Goal: Task Accomplishment & Management: Complete application form

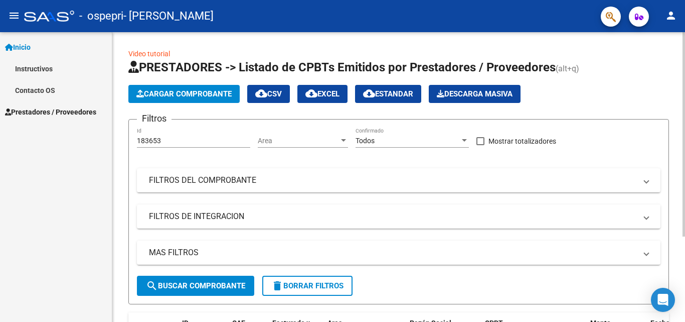
click at [203, 91] on span "Cargar Comprobante" at bounding box center [183, 93] width 95 height 9
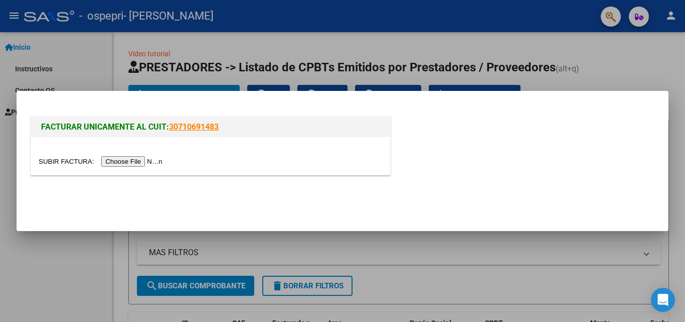
click at [147, 162] on input "file" at bounding box center [102, 161] width 127 height 11
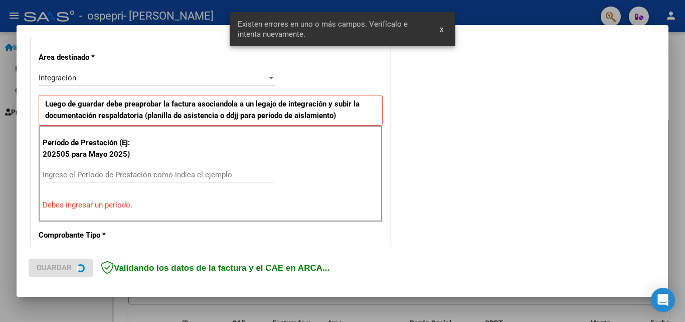
scroll to position [226, 0]
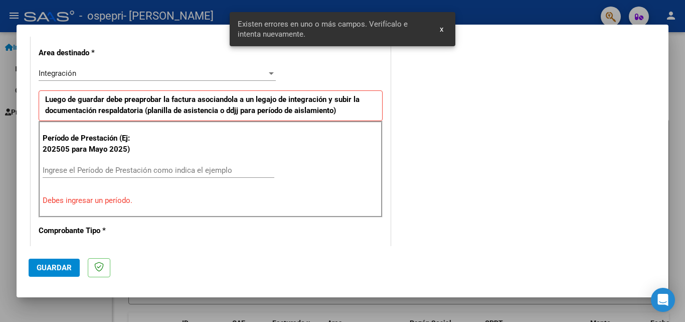
click at [71, 176] on div "Ingrese el Período de Prestación como indica el ejemplo" at bounding box center [159, 170] width 232 height 15
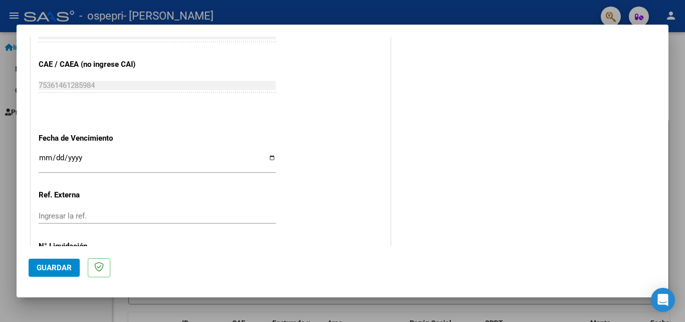
scroll to position [674, 0]
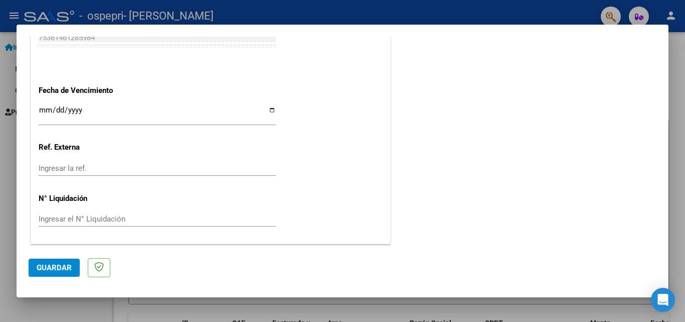
type input "202508"
drag, startPoint x: 59, startPoint y: 266, endPoint x: 104, endPoint y: 265, distance: 44.7
click at [65, 265] on span "Guardar" at bounding box center [54, 267] width 35 height 9
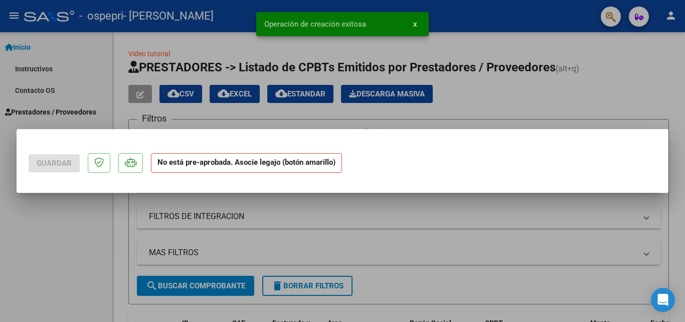
scroll to position [0, 0]
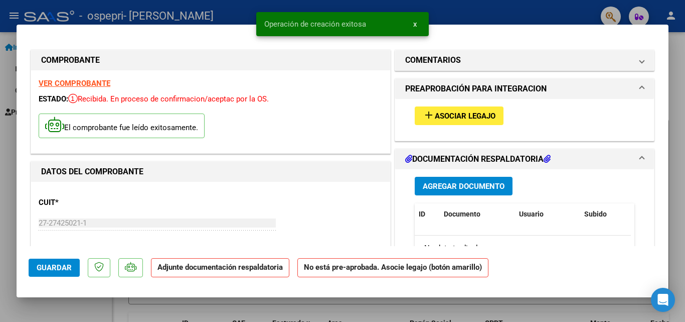
click at [467, 115] on span "Asociar Legajo" at bounding box center [465, 115] width 61 height 9
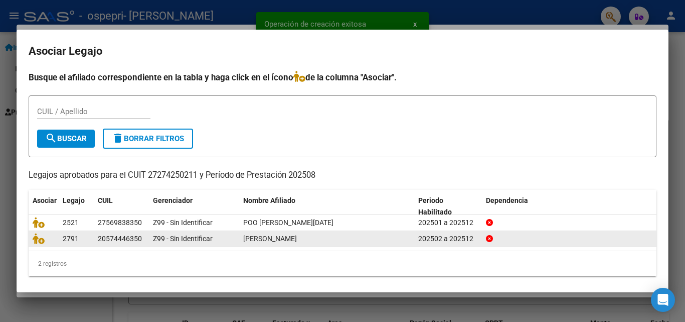
click at [275, 238] on span "[PERSON_NAME]" at bounding box center [270, 238] width 54 height 8
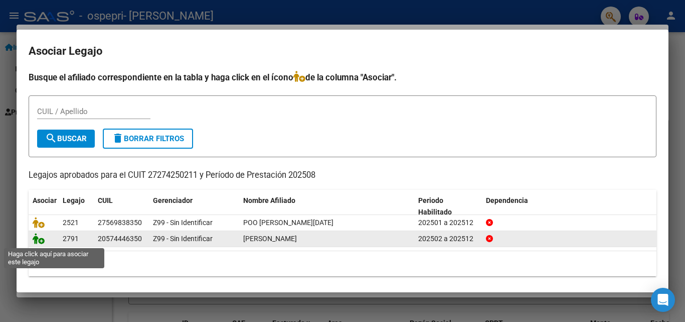
click at [37, 241] on icon at bounding box center [39, 238] width 12 height 11
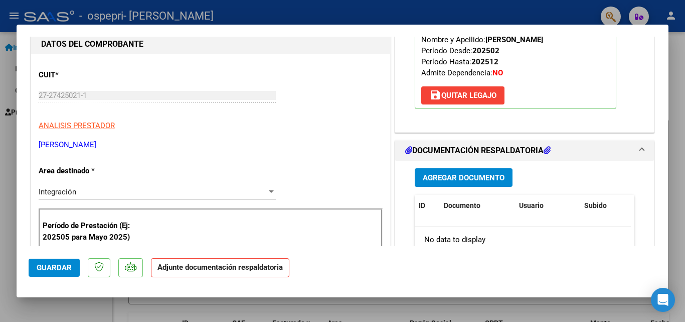
scroll to position [150, 0]
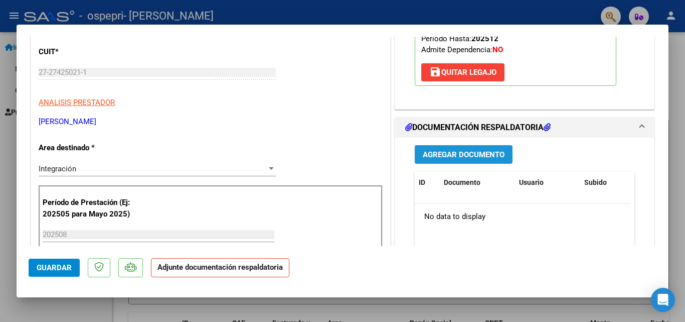
click at [473, 149] on span "Agregar Documento" at bounding box center [464, 153] width 82 height 9
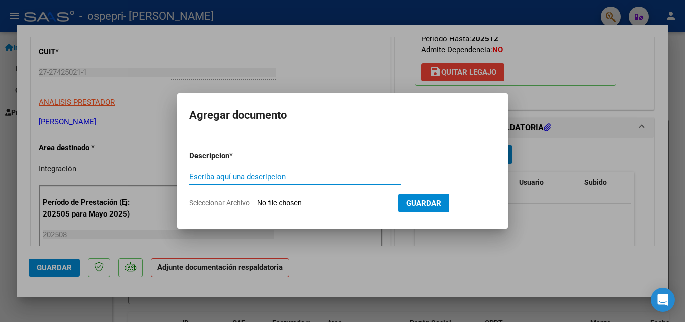
click at [390, 205] on input "Seleccionar Archivo" at bounding box center [323, 204] width 133 height 10
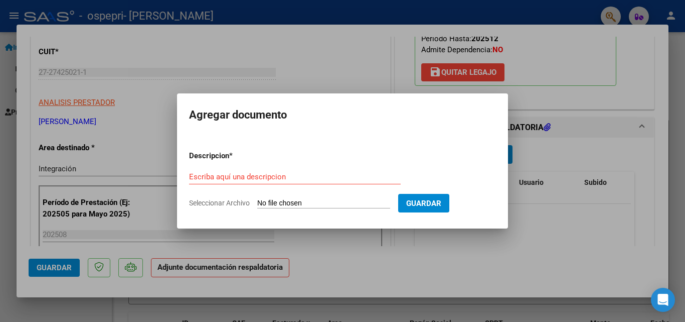
type input "C:\fakepath\apfmimpresionpreliq_jelvez (12).pdf"
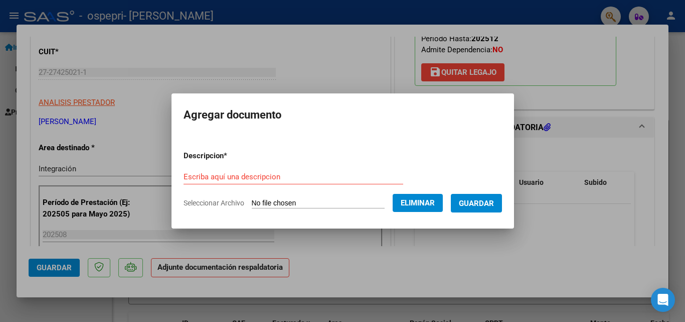
click at [244, 178] on input "Escriba aquí una descripcion" at bounding box center [294, 176] width 220 height 9
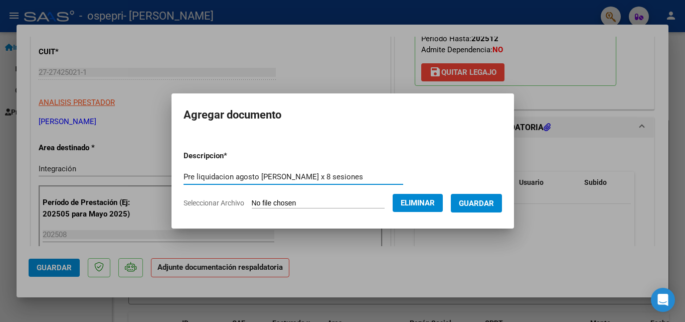
click at [248, 177] on input "Pre liquidacion agosto [PERSON_NAME] x 8 sesiones" at bounding box center [294, 176] width 220 height 9
type input "Pre liquidacion [DATE] [PERSON_NAME] x 8 sesiones"
click at [491, 204] on span "Guardar" at bounding box center [476, 203] width 35 height 9
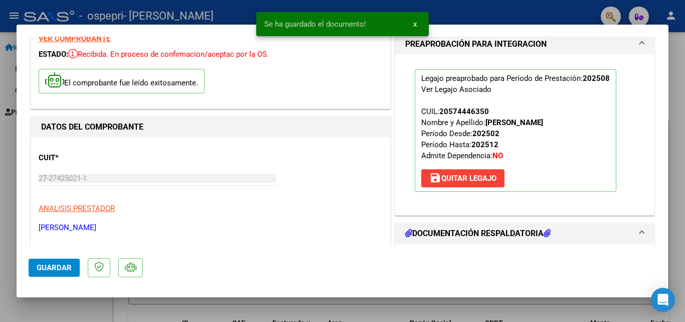
scroll to position [100, 0]
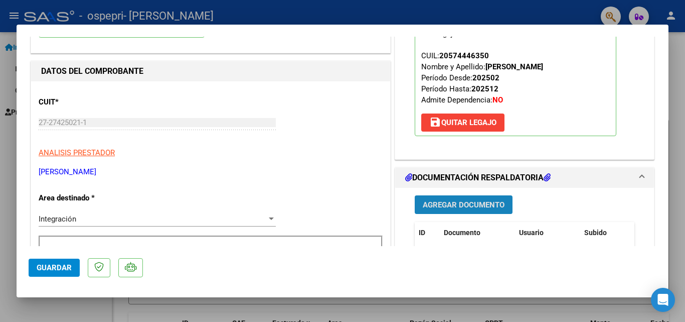
click at [479, 202] on span "Agregar Documento" at bounding box center [464, 204] width 82 height 9
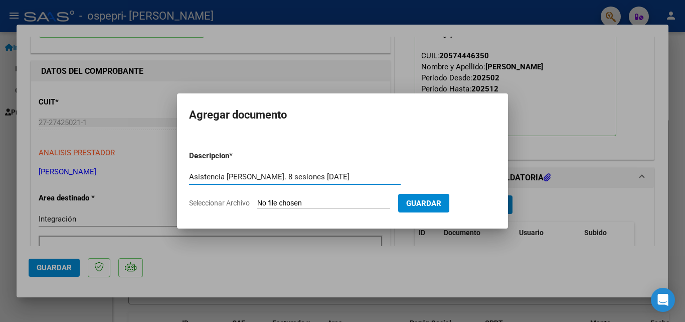
type input "Asistencia [PERSON_NAME]. 8 sesiones [DATE]"
click at [390, 207] on input "Seleccionar Archivo" at bounding box center [323, 204] width 133 height 10
type input "C:\fakepath\Asistencia [DATE] Fono. [PERSON_NAME] 8 sesiones.pdf"
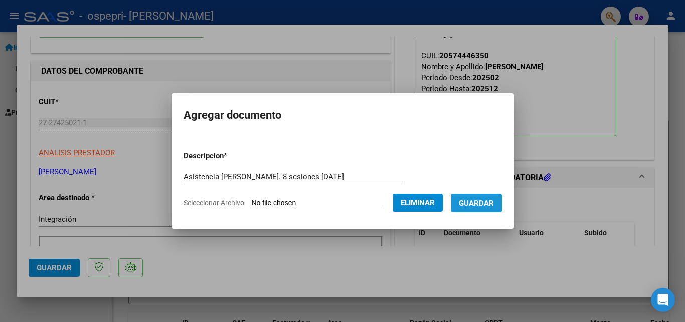
drag, startPoint x: 482, startPoint y: 202, endPoint x: 480, endPoint y: 208, distance: 6.3
click at [482, 202] on span "Guardar" at bounding box center [476, 203] width 35 height 9
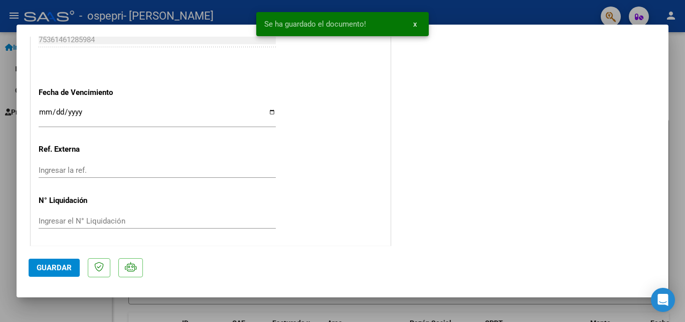
scroll to position [689, 0]
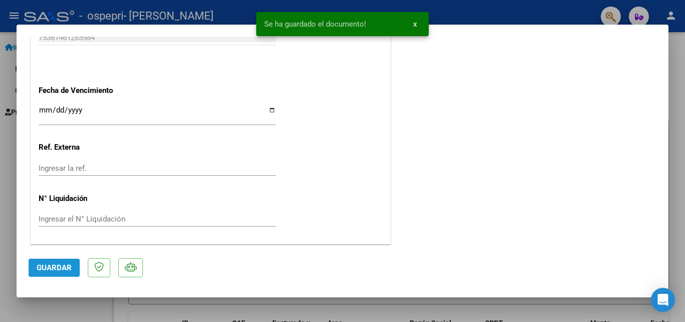
drag, startPoint x: 59, startPoint y: 271, endPoint x: 212, endPoint y: 247, distance: 154.8
click at [60, 271] on span "Guardar" at bounding box center [54, 267] width 35 height 9
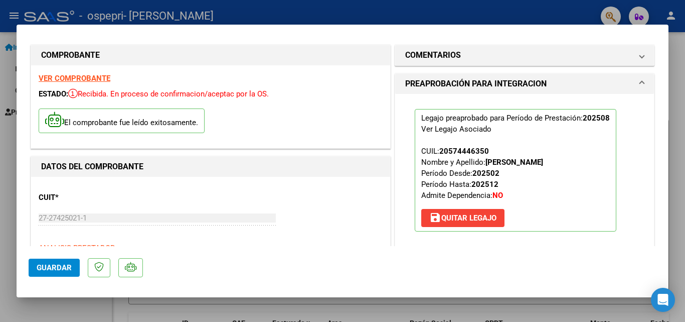
scroll to position [0, 0]
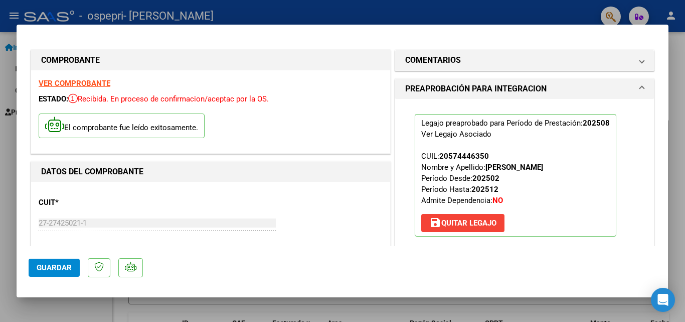
click at [412, 16] on div at bounding box center [342, 161] width 685 height 322
type input "$ 0,00"
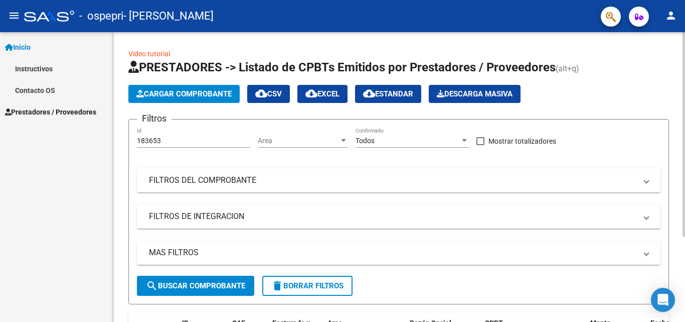
click at [202, 92] on span "Cargar Comprobante" at bounding box center [183, 93] width 95 height 9
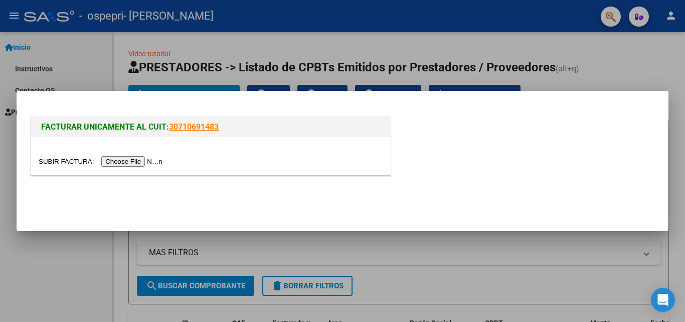
click at [149, 160] on input "file" at bounding box center [102, 161] width 127 height 11
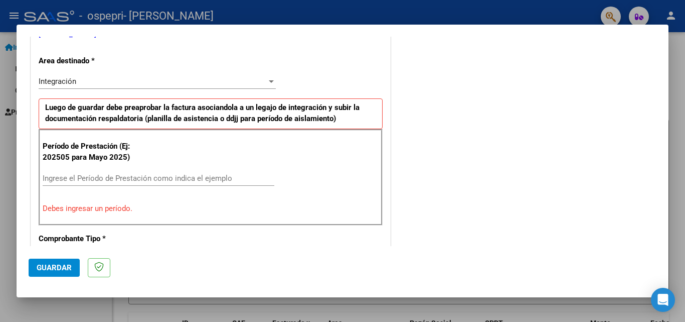
scroll to position [251, 0]
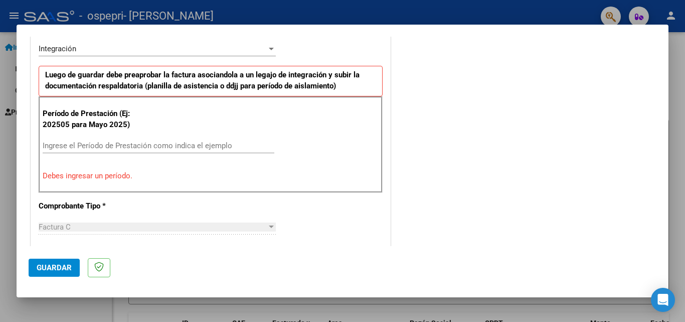
click at [74, 145] on input "Ingrese el Período de Prestación como indica el ejemplo" at bounding box center [159, 145] width 232 height 9
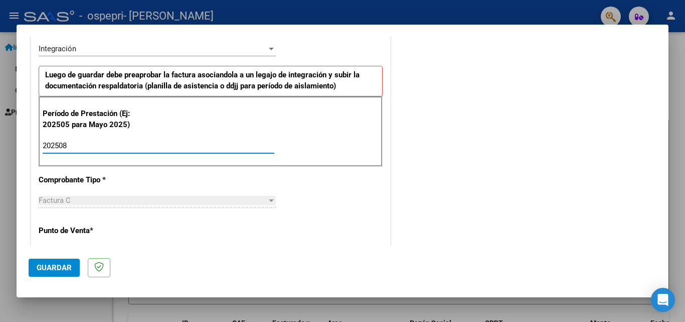
type input "202508"
drag, startPoint x: 48, startPoint y: 269, endPoint x: 146, endPoint y: 244, distance: 101.0
click at [51, 268] on span "Guardar" at bounding box center [54, 267] width 35 height 9
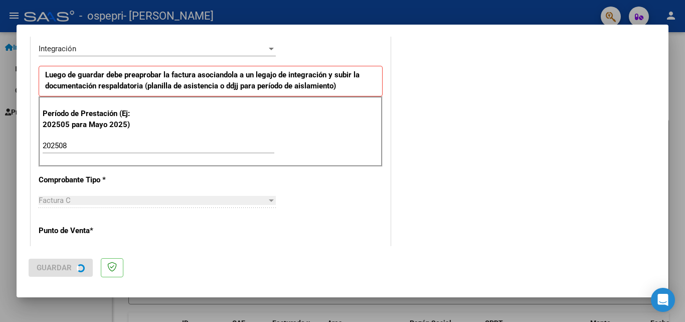
scroll to position [0, 0]
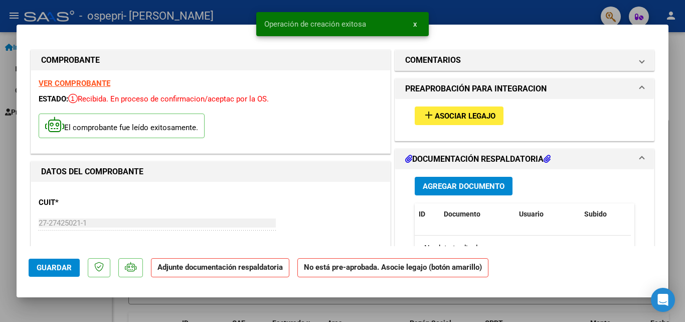
click at [481, 114] on span "Asociar Legajo" at bounding box center [465, 115] width 61 height 9
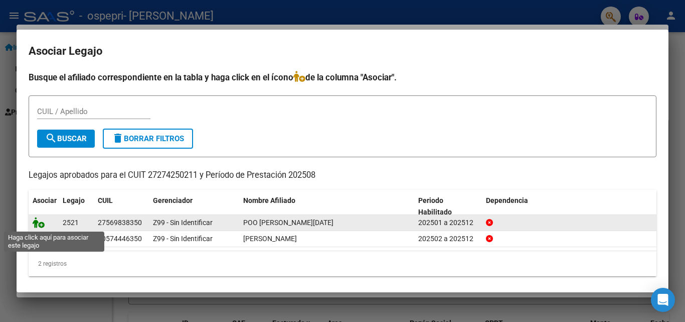
click at [37, 224] on icon at bounding box center [39, 222] width 12 height 11
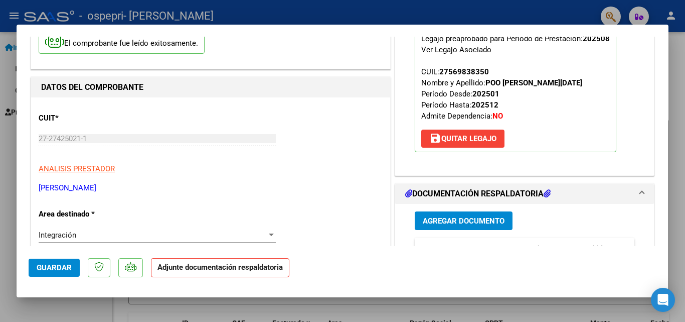
scroll to position [100, 0]
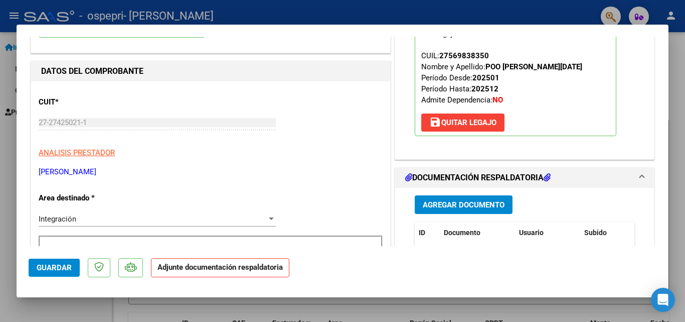
click at [441, 206] on span "Agregar Documento" at bounding box center [464, 204] width 82 height 9
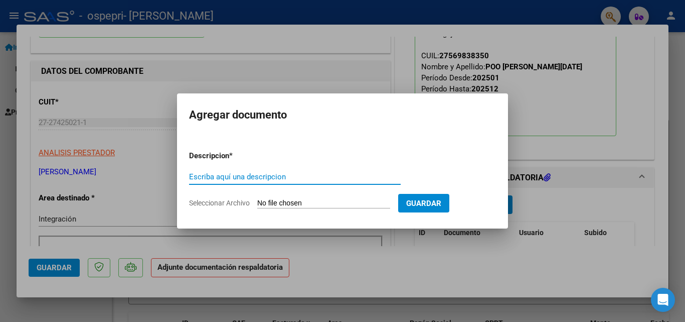
click at [431, 203] on span "Guardar" at bounding box center [423, 203] width 35 height 9
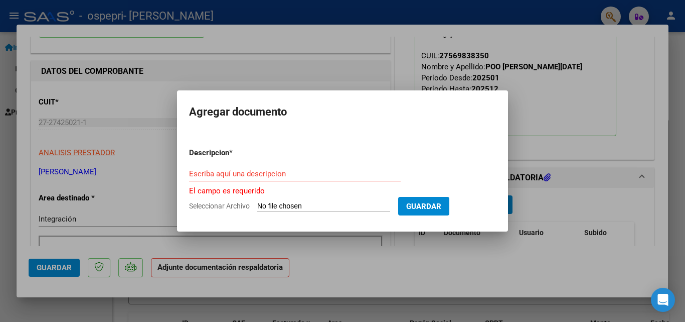
click at [316, 206] on input "Seleccionar Archivo" at bounding box center [323, 207] width 133 height 10
type input "C:\fakepath\Asistencia [PERSON_NAME]. 12 sesionesAgosto2025.pdf"
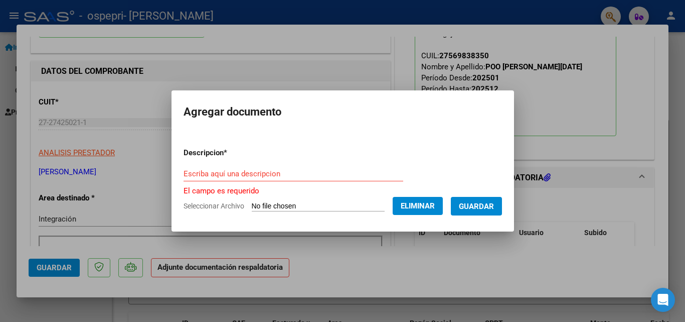
click at [203, 163] on form "Descripcion * Escriba aquí una descripcion El campo es requerido Seleccionar Ar…" at bounding box center [343, 179] width 319 height 80
click at [192, 174] on input "Escriba aquí una descripcion" at bounding box center [294, 173] width 220 height 9
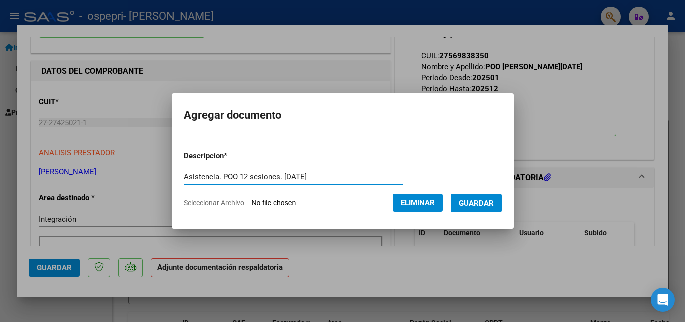
type input "Asistencia. POO 12 sesiones. [DATE]"
drag, startPoint x: 492, startPoint y: 199, endPoint x: 538, endPoint y: 240, distance: 61.1
click at [492, 200] on span "Guardar" at bounding box center [476, 203] width 35 height 9
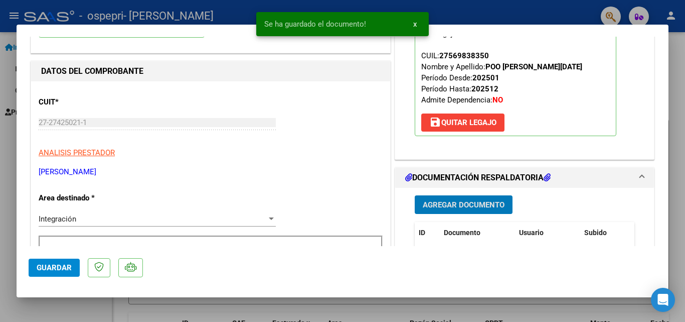
click at [473, 204] on span "Agregar Documento" at bounding box center [464, 204] width 82 height 9
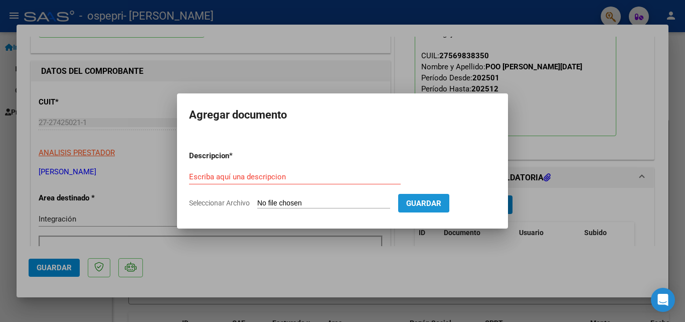
click at [431, 200] on span "Guardar" at bounding box center [423, 203] width 35 height 9
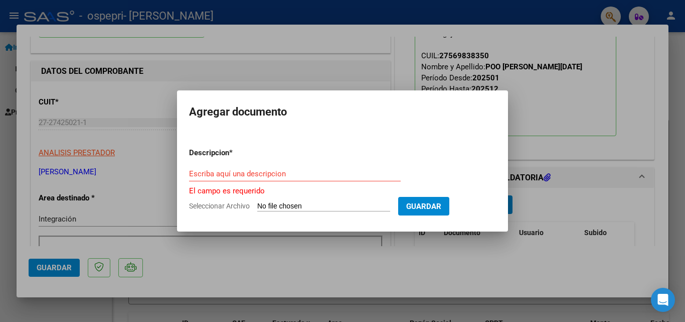
click at [315, 178] on div "Escriba aquí una descripcion" at bounding box center [295, 173] width 212 height 15
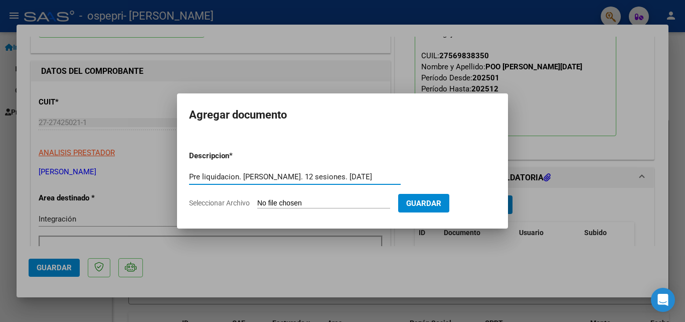
type input "Pre liquidacion. [PERSON_NAME]. 12 sesiones. [DATE]"
click at [437, 204] on span "Guardar" at bounding box center [423, 203] width 35 height 9
drag, startPoint x: 241, startPoint y: 203, endPoint x: 301, endPoint y: 202, distance: 59.7
click at [253, 203] on app-file-uploader "Seleccionar Archivo" at bounding box center [293, 202] width 209 height 9
click at [361, 201] on input "Seleccionar Archivo" at bounding box center [323, 204] width 133 height 10
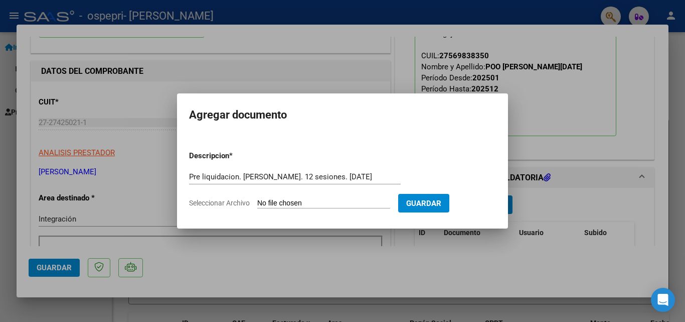
type input "C:\fakepath\apfmimpresionpreliq_POO (11).pdf"
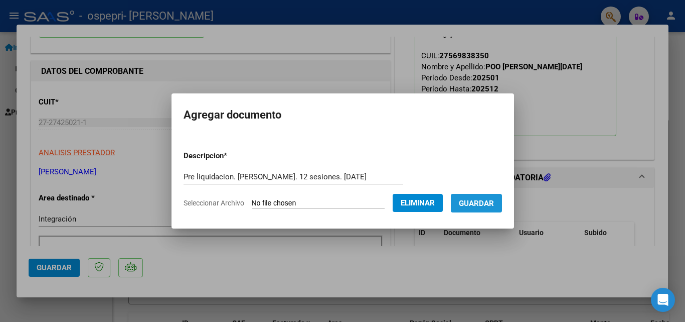
drag, startPoint x: 485, startPoint y: 203, endPoint x: 503, endPoint y: 225, distance: 28.2
click at [485, 204] on span "Guardar" at bounding box center [476, 203] width 35 height 9
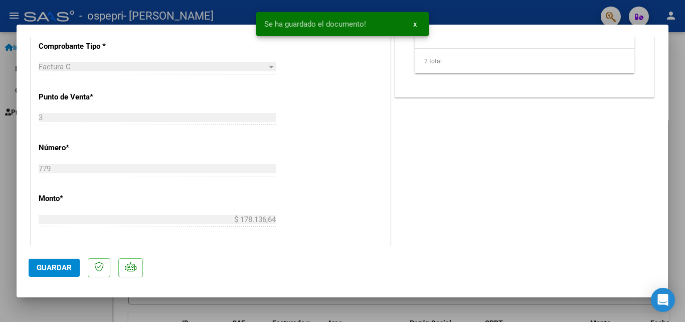
scroll to position [401, 0]
drag, startPoint x: 61, startPoint y: 267, endPoint x: 367, endPoint y: 259, distance: 306.6
click at [64, 264] on span "Guardar" at bounding box center [54, 267] width 35 height 9
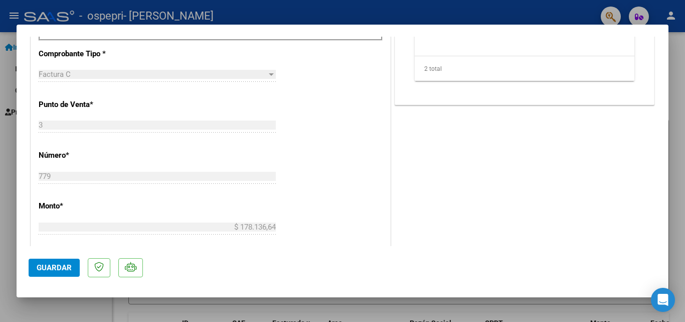
scroll to position [301, 0]
